Goal: Transaction & Acquisition: Book appointment/travel/reservation

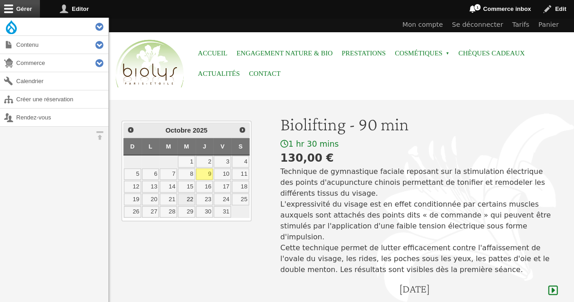
click at [193, 194] on link "22" at bounding box center [186, 199] width 17 height 12
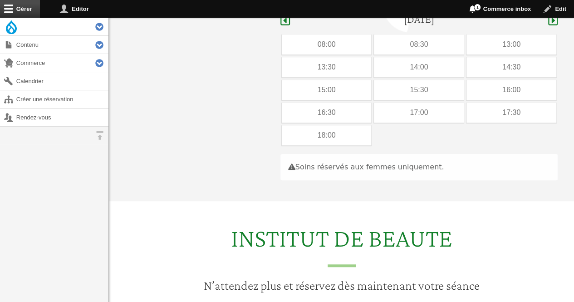
scroll to position [271, 0]
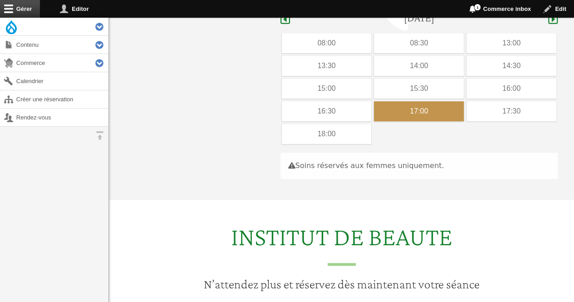
click at [408, 102] on div "17:00" at bounding box center [419, 111] width 90 height 20
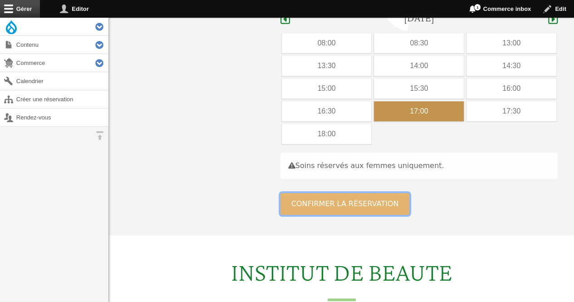
click at [355, 193] on button "Confirmer la réservation" at bounding box center [344, 204] width 129 height 22
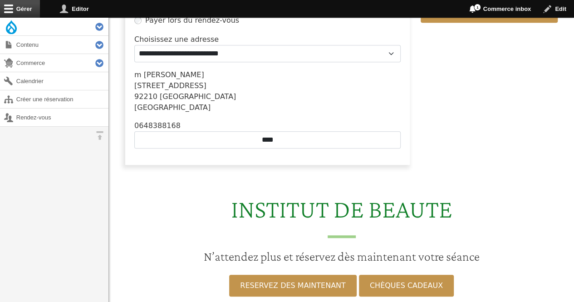
scroll to position [317, 0]
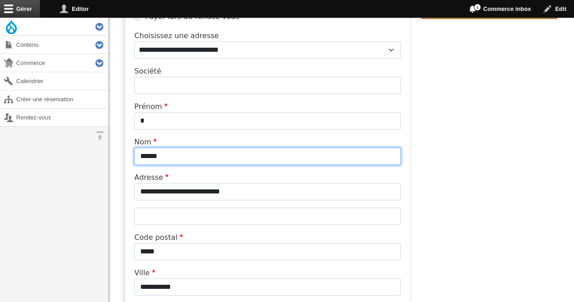
click at [217, 161] on input "******" at bounding box center [267, 155] width 266 height 17
type input "*"
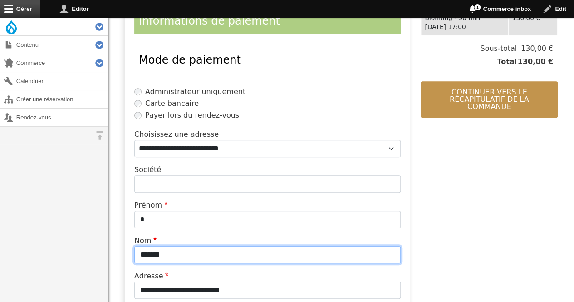
scroll to position [201, 0]
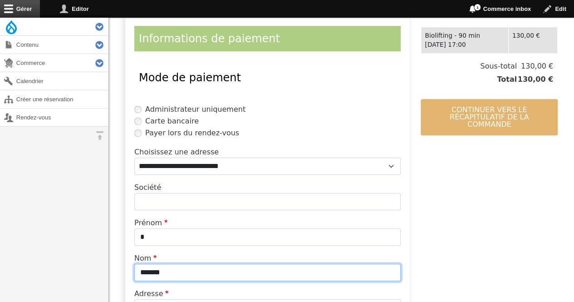
type input "*******"
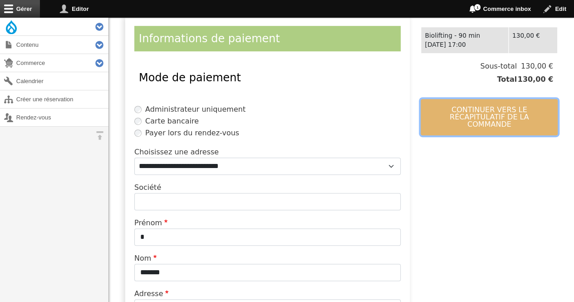
click at [471, 100] on button "Continuer vers le récapitulatif de la commande" at bounding box center [489, 117] width 137 height 36
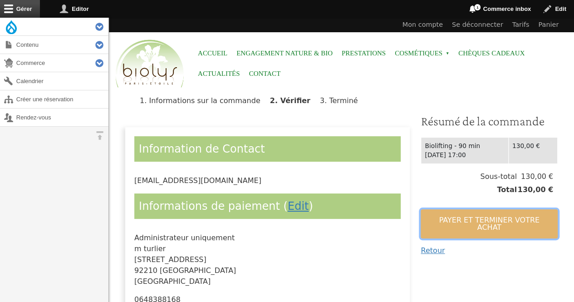
click at [429, 218] on button "Payer et terminer votre achat" at bounding box center [489, 223] width 137 height 29
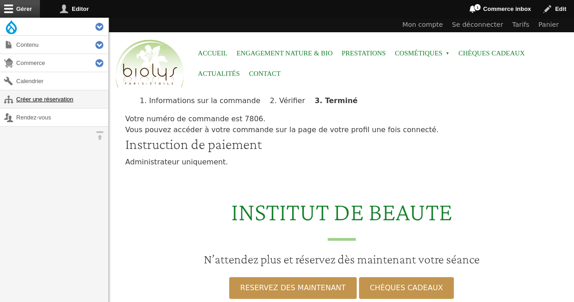
click at [23, 97] on link "Créer une réservation" at bounding box center [54, 99] width 108 height 18
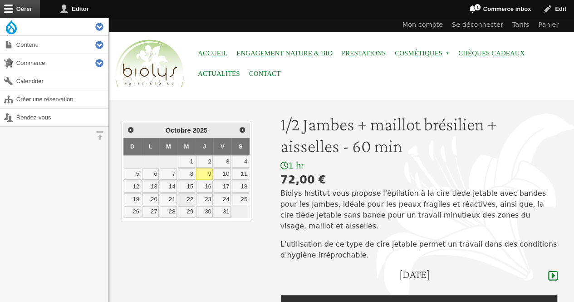
click at [191, 196] on link "22" at bounding box center [186, 199] width 17 height 12
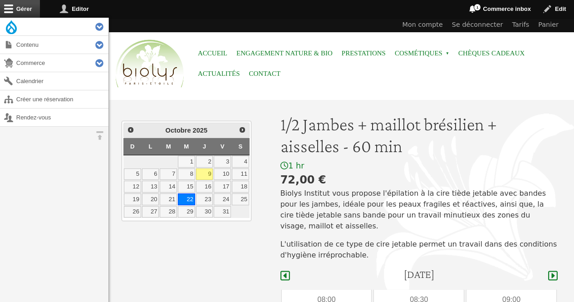
scroll to position [256, 0]
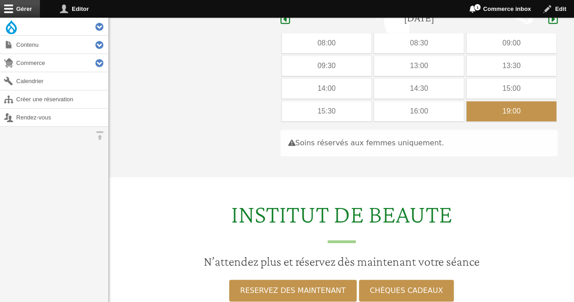
click at [481, 102] on div "19:00" at bounding box center [511, 111] width 90 height 20
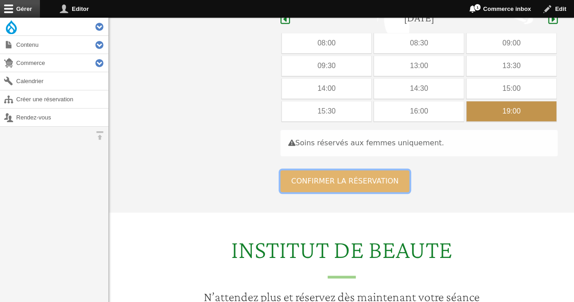
click at [365, 170] on button "Confirmer la réservation" at bounding box center [344, 181] width 129 height 22
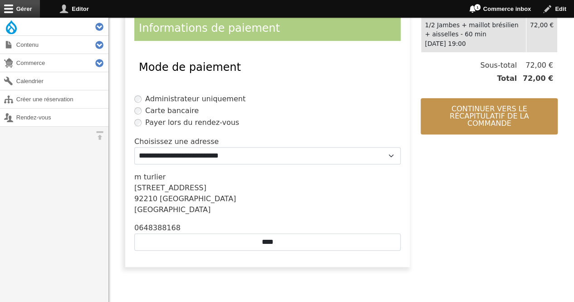
scroll to position [216, 0]
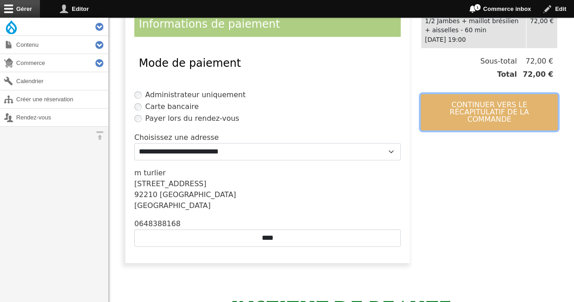
click at [486, 120] on button "Continuer vers le récapitulatif de la commande" at bounding box center [489, 112] width 137 height 36
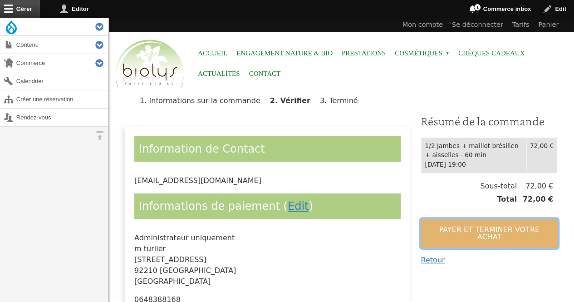
click at [438, 224] on button "Payer et terminer votre achat" at bounding box center [489, 233] width 137 height 29
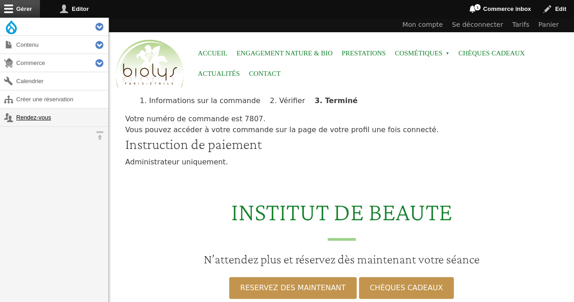
click at [24, 114] on link "Rendez-vous" at bounding box center [54, 117] width 108 height 18
